Goal: Transaction & Acquisition: Book appointment/travel/reservation

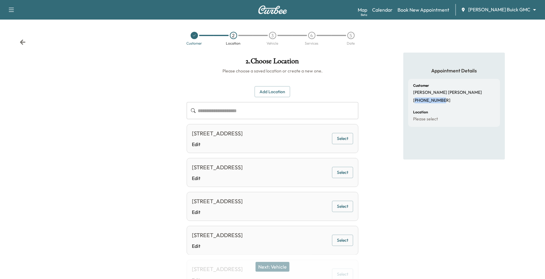
drag, startPoint x: 444, startPoint y: 100, endPoint x: 416, endPoint y: 99, distance: 27.9
click at [416, 99] on div "Customer [PERSON_NAME] [PHONE_NUMBER]" at bounding box center [454, 93] width 82 height 19
copy p "19728779702"
click at [342, 62] on h1 "2 . Choose Location" at bounding box center [273, 63] width 172 height 10
click at [356, 143] on div "[STREET_ADDRESS] Edit Select" at bounding box center [273, 138] width 172 height 29
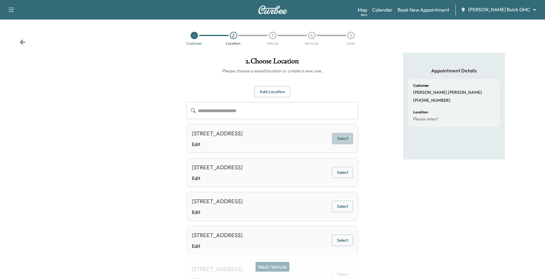
click at [336, 138] on button "Select" at bounding box center [342, 138] width 21 height 11
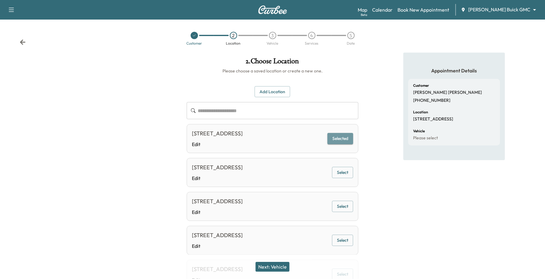
click at [345, 138] on button "Selected" at bounding box center [341, 138] width 26 height 11
click at [267, 267] on button "Next: Vehicle" at bounding box center [273, 267] width 34 height 10
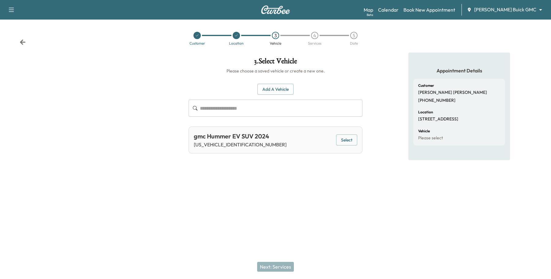
drag, startPoint x: 348, startPoint y: 141, endPoint x: 353, endPoint y: 141, distance: 4.3
click at [353, 141] on button "Select" at bounding box center [346, 140] width 21 height 11
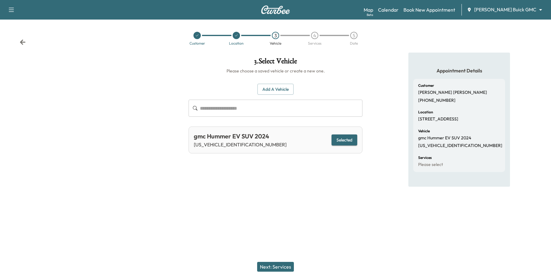
click at [279, 262] on button "Next: Services" at bounding box center [275, 267] width 37 height 10
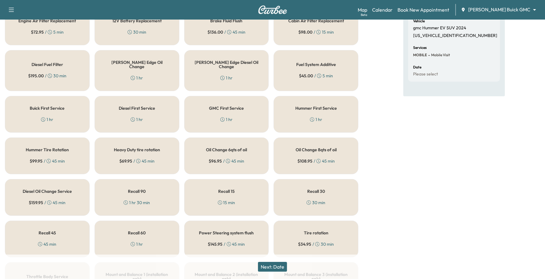
scroll to position [115, 0]
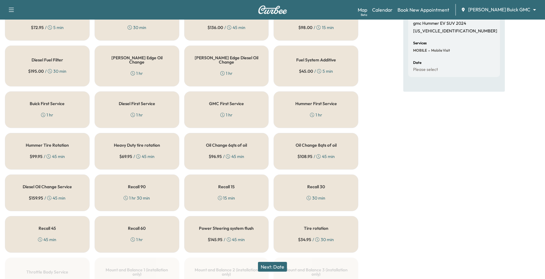
click at [298, 102] on h5 "Hummer First Service" at bounding box center [316, 104] width 42 height 4
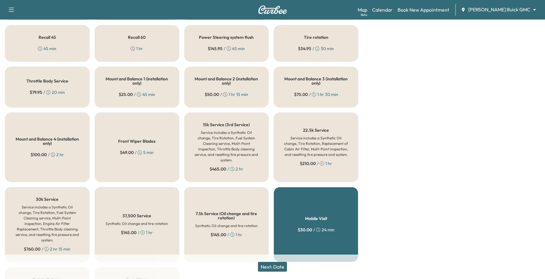
scroll to position [341, 0]
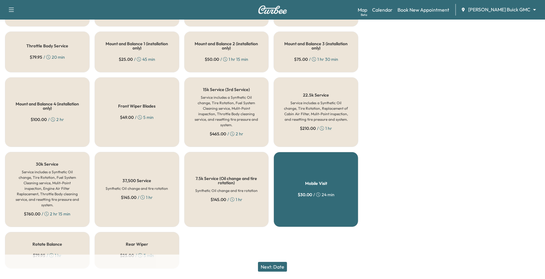
click at [275, 265] on button "Next: Date" at bounding box center [272, 267] width 29 height 10
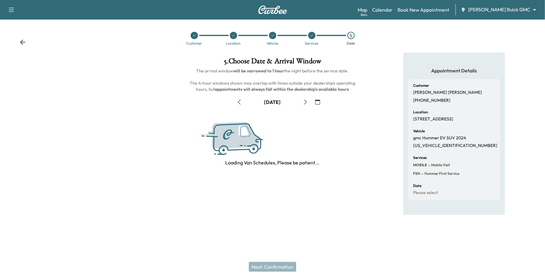
scroll to position [0, 0]
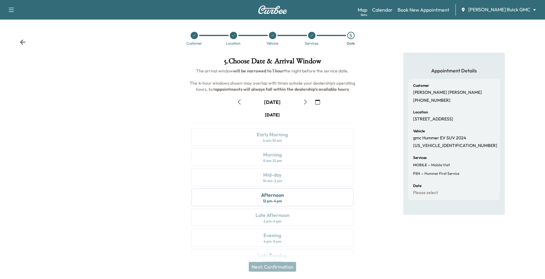
click at [306, 102] on icon "button" at bounding box center [305, 102] width 5 height 5
click at [307, 103] on icon "button" at bounding box center [305, 102] width 5 height 5
click at [239, 103] on icon "button" at bounding box center [239, 102] width 3 height 5
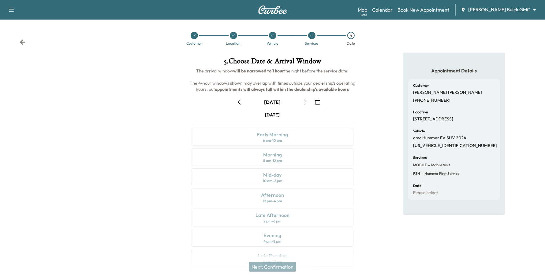
click at [239, 103] on icon "button" at bounding box center [239, 102] width 3 height 5
click at [302, 201] on div "Afternoon 12 pm - 4 pm" at bounding box center [273, 198] width 162 height 18
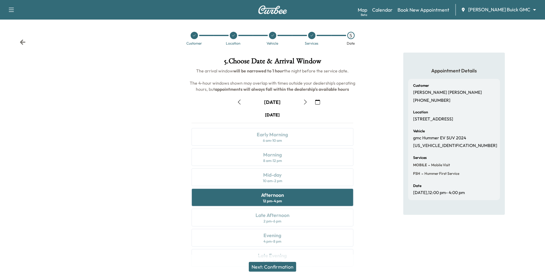
click at [320, 102] on button "button" at bounding box center [318, 102] width 10 height 10
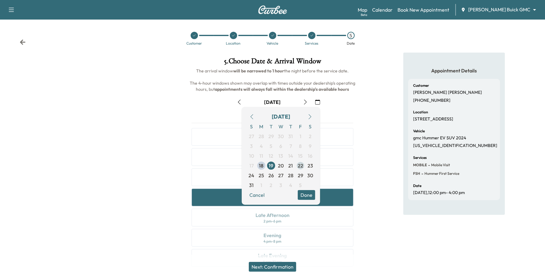
click at [296, 165] on span "22" at bounding box center [301, 166] width 10 height 10
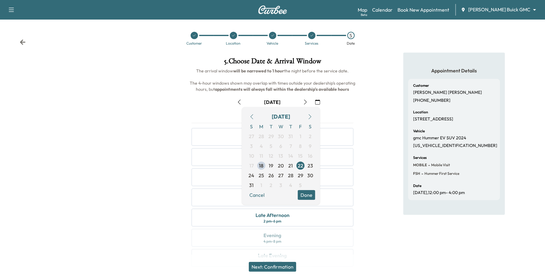
click at [309, 196] on button "Done" at bounding box center [306, 195] width 17 height 10
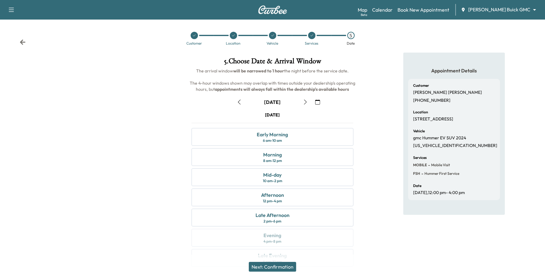
click at [241, 103] on icon "button" at bounding box center [239, 102] width 5 height 5
click at [239, 100] on icon "button" at bounding box center [239, 102] width 5 height 5
click at [241, 101] on icon "button" at bounding box center [239, 102] width 5 height 5
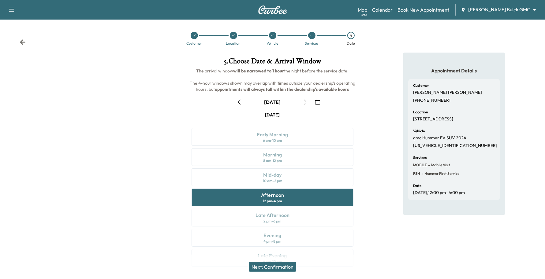
click at [315, 30] on div "Customer Location Vehicle Services 5 Date" at bounding box center [272, 38] width 545 height 28
click at [311, 35] on icon at bounding box center [312, 36] width 4 height 4
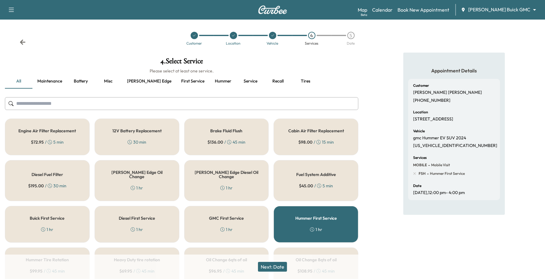
click at [284, 264] on button "Next: Date" at bounding box center [272, 267] width 29 height 10
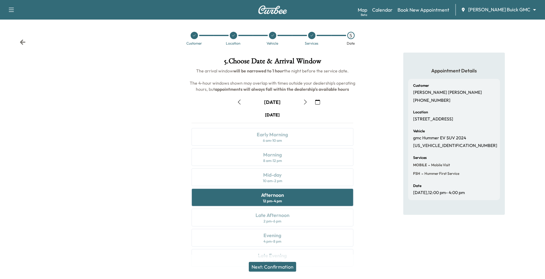
click at [303, 105] on button "button" at bounding box center [305, 102] width 10 height 10
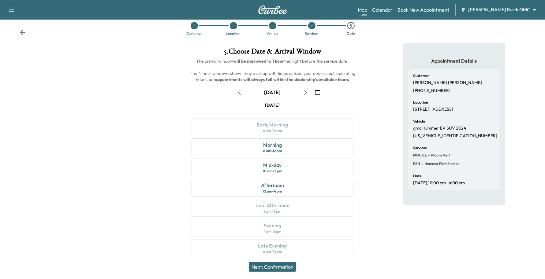
scroll to position [15, 0]
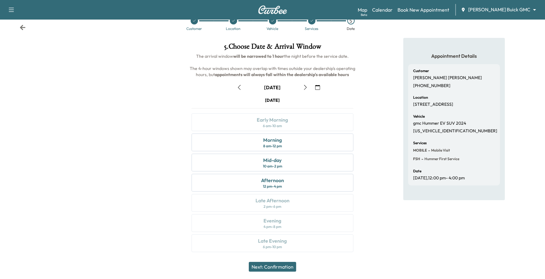
click at [317, 88] on icon "button" at bounding box center [317, 87] width 5 height 5
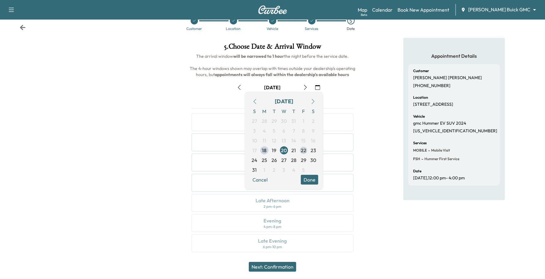
click at [303, 152] on span "22" at bounding box center [304, 150] width 6 height 7
click at [309, 177] on button "Done" at bounding box center [309, 180] width 17 height 10
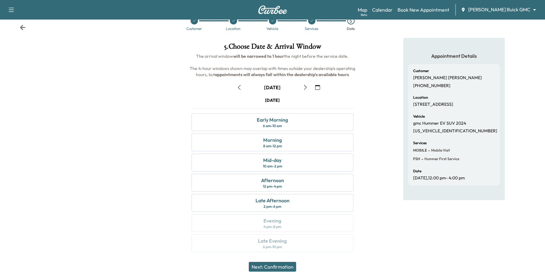
click at [239, 88] on icon "button" at bounding box center [239, 87] width 3 height 5
click at [250, 185] on div "Afternoon 12 pm - 4 pm" at bounding box center [273, 183] width 162 height 18
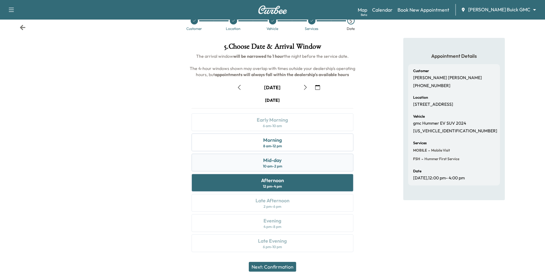
click at [276, 166] on div "10 am - 2 pm" at bounding box center [272, 166] width 19 height 5
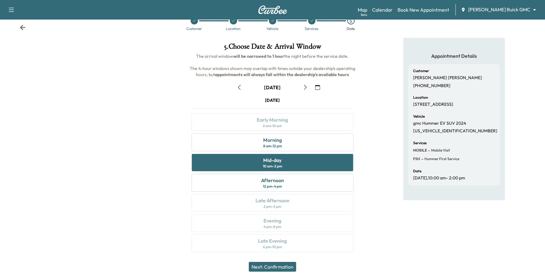
click at [273, 271] on button "Next: Confirmation" at bounding box center [272, 267] width 47 height 10
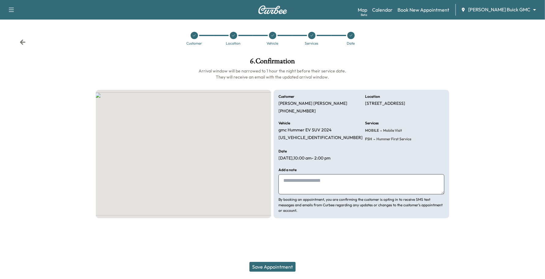
scroll to position [0, 0]
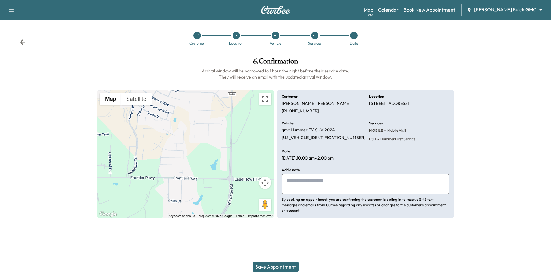
click at [312, 182] on textarea at bounding box center [366, 184] width 168 height 20
type textarea "**********"
click at [268, 261] on div "Save Appointment" at bounding box center [275, 267] width 551 height 24
click at [259, 270] on button "Save Appointment" at bounding box center [276, 267] width 46 height 10
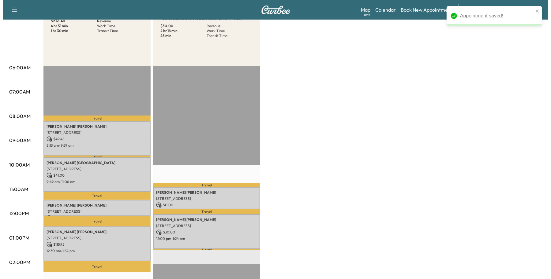
scroll to position [153, 0]
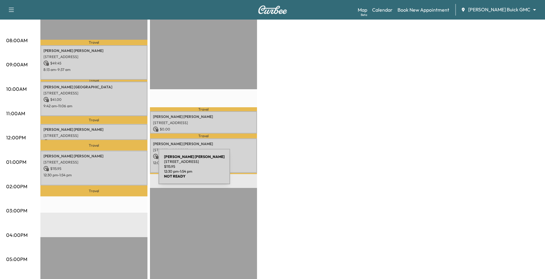
click at [113, 173] on p "12:30 pm - 1:54 pm" at bounding box center [93, 175] width 101 height 5
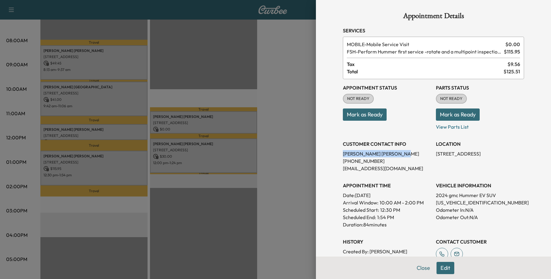
drag, startPoint x: 380, startPoint y: 153, endPoint x: 331, endPoint y: 154, distance: 48.7
click at [335, 154] on div "Appointment Details Services MOBILE - Mobile Service Visit $ 0.00 FSH - Perform…" at bounding box center [433, 188] width 196 height 376
copy p "[PERSON_NAME]"
